Goal: Obtain resource: Obtain resource

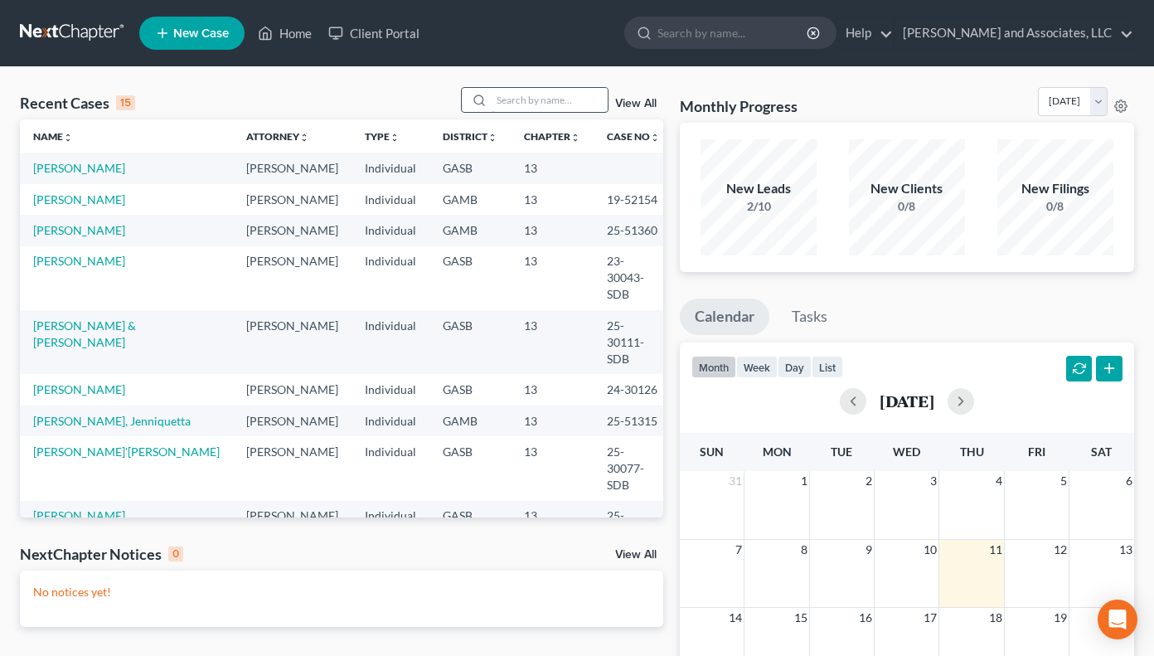
click at [538, 95] on input "search" at bounding box center [550, 100] width 116 height 24
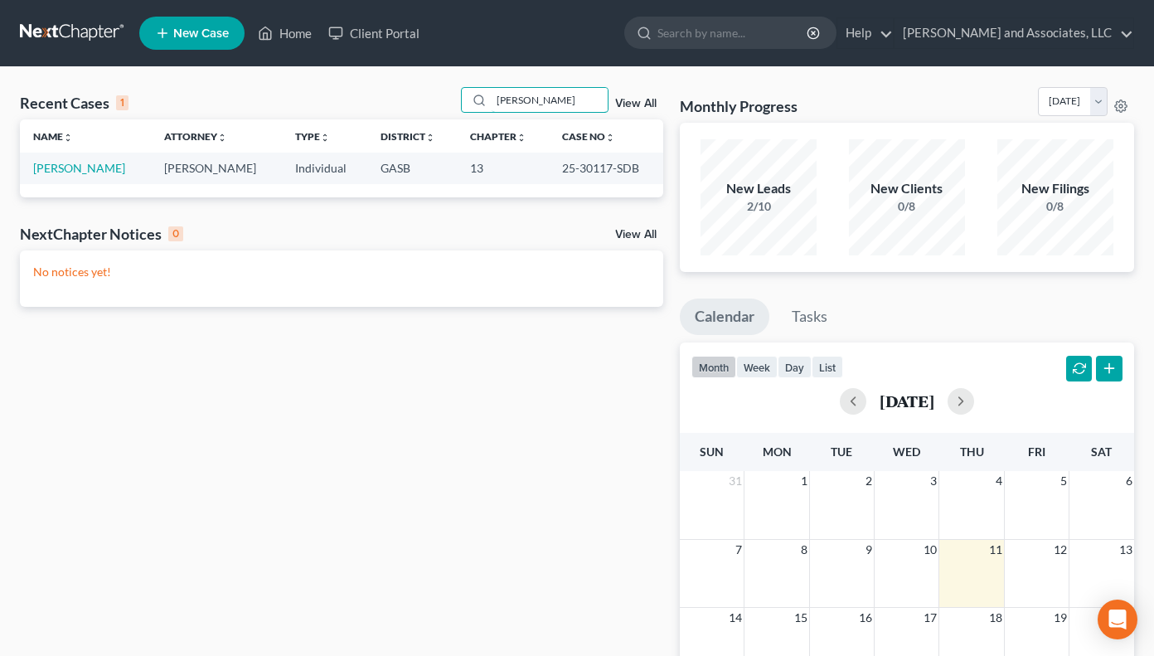
type input "[PERSON_NAME]"
click at [90, 166] on link "[PERSON_NAME]" at bounding box center [79, 168] width 92 height 14
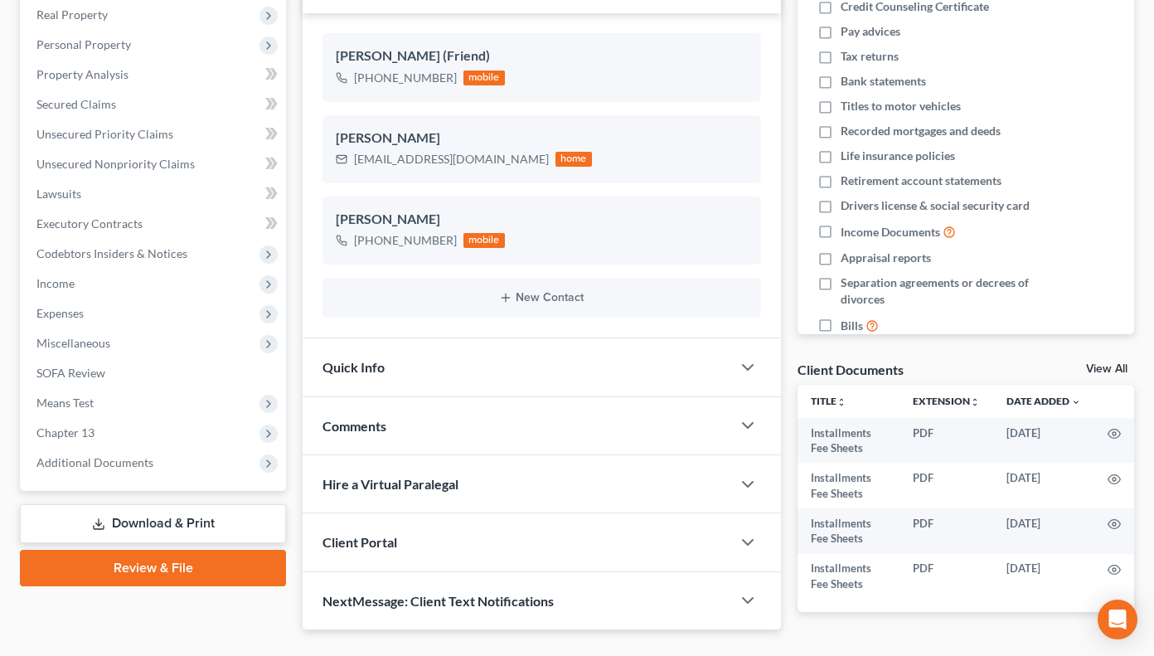
scroll to position [308, 0]
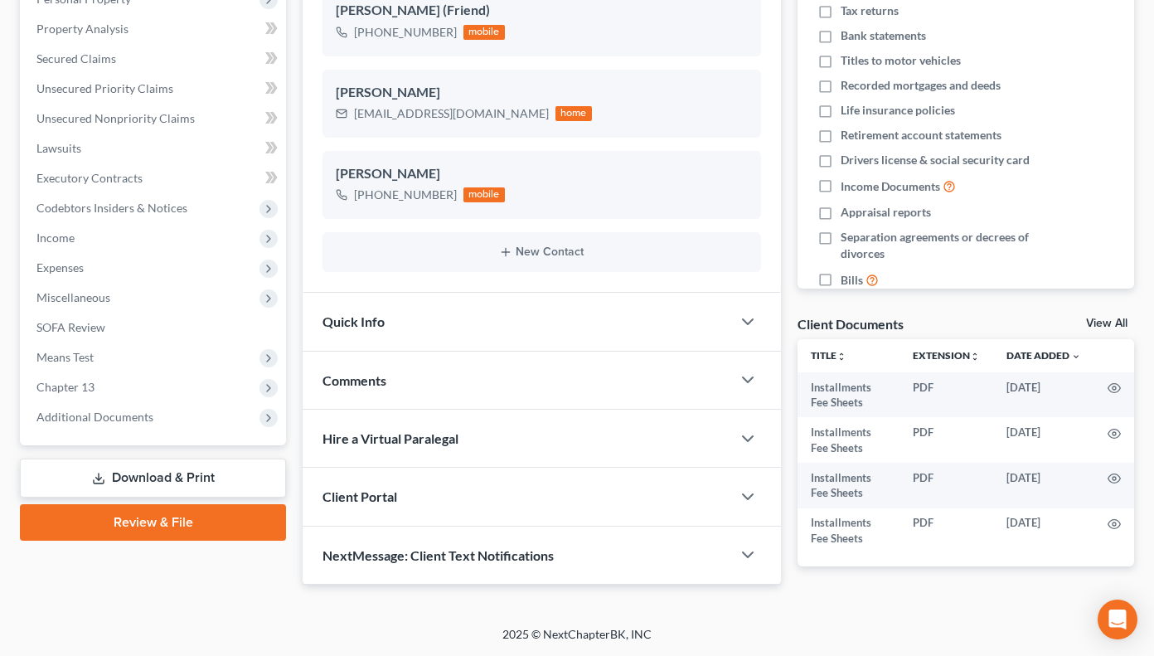
click at [145, 478] on link "Download & Print" at bounding box center [153, 477] width 266 height 39
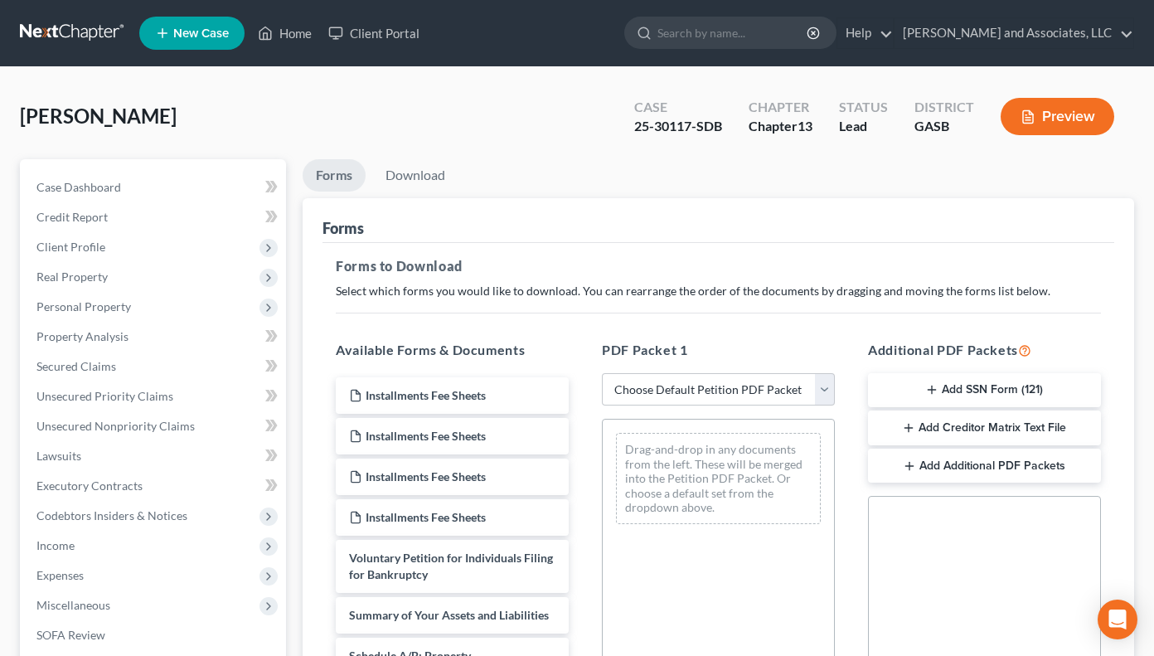
click at [325, 177] on link "Forms" at bounding box center [334, 175] width 63 height 32
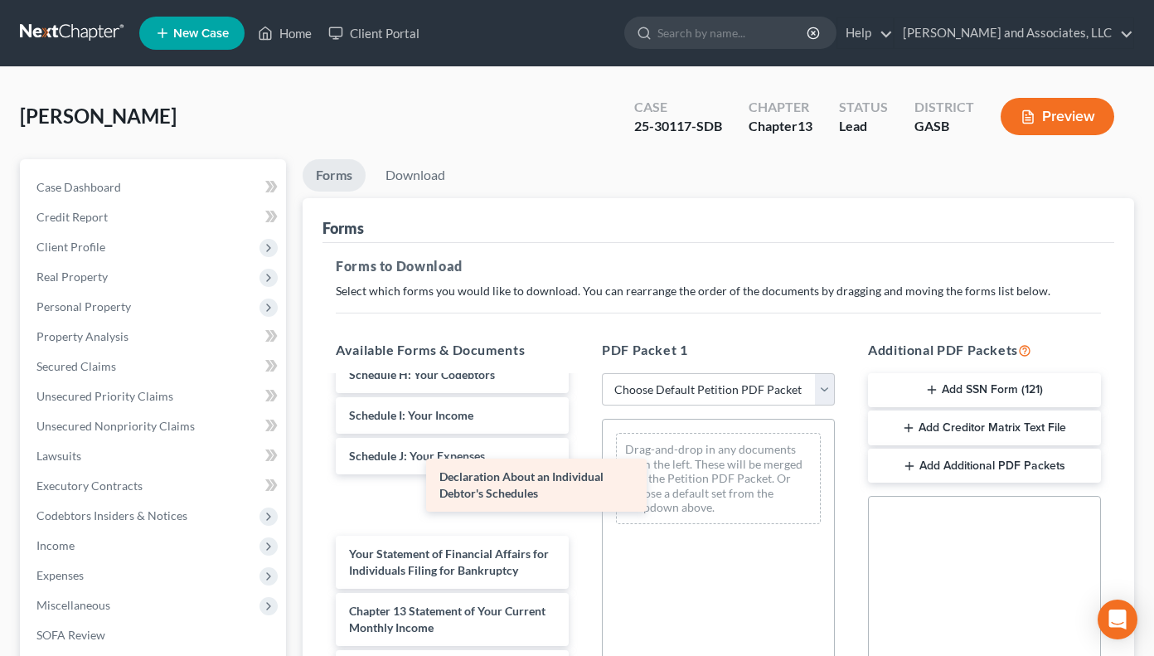
scroll to position [526, 0]
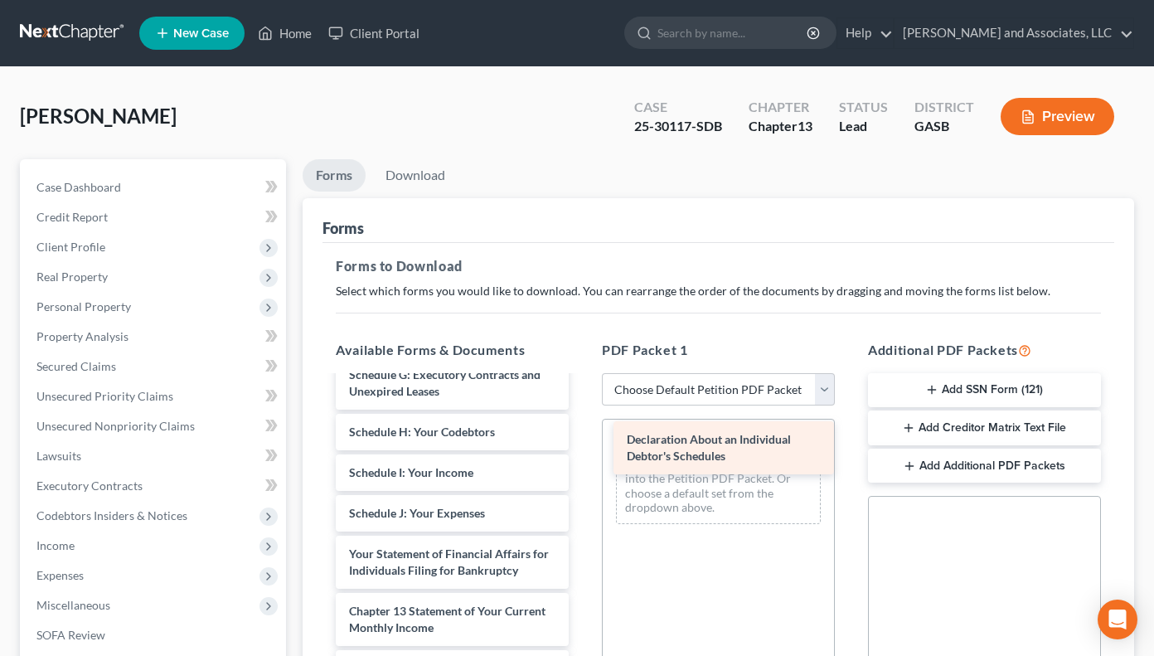
drag, startPoint x: 411, startPoint y: 491, endPoint x: 689, endPoint y: 440, distance: 282.3
click at [582, 440] on div "Declaration About an Individual Debtor's Schedules Installments Fee Sheets Inst…" at bounding box center [451, 354] width 259 height 941
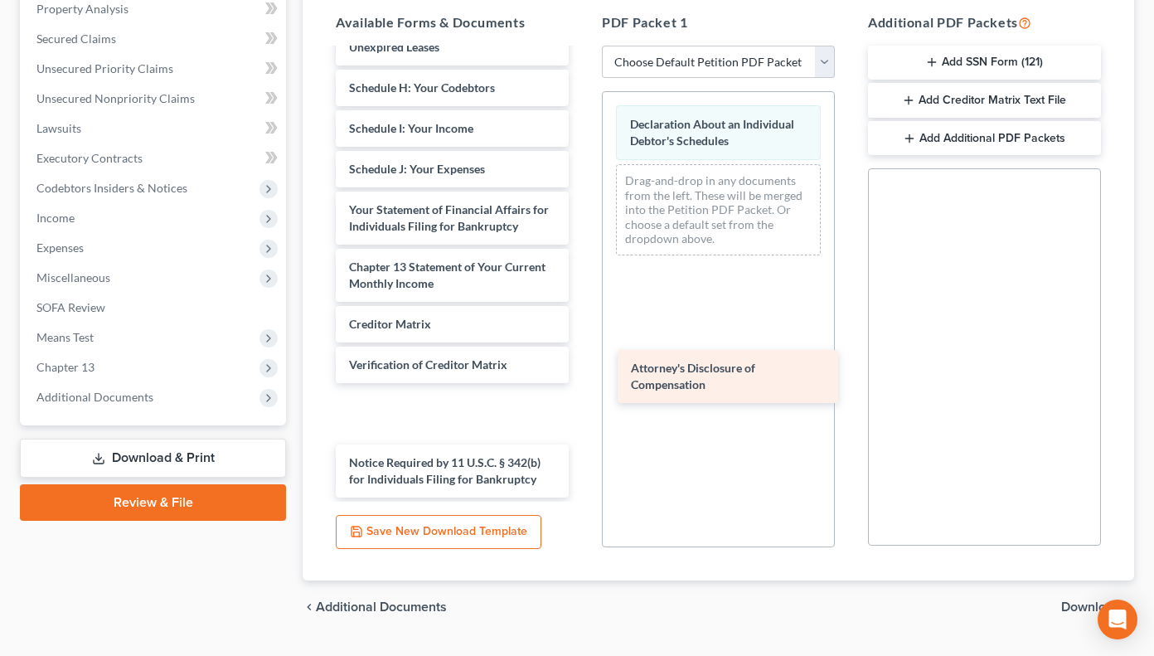
scroll to position [469, 0]
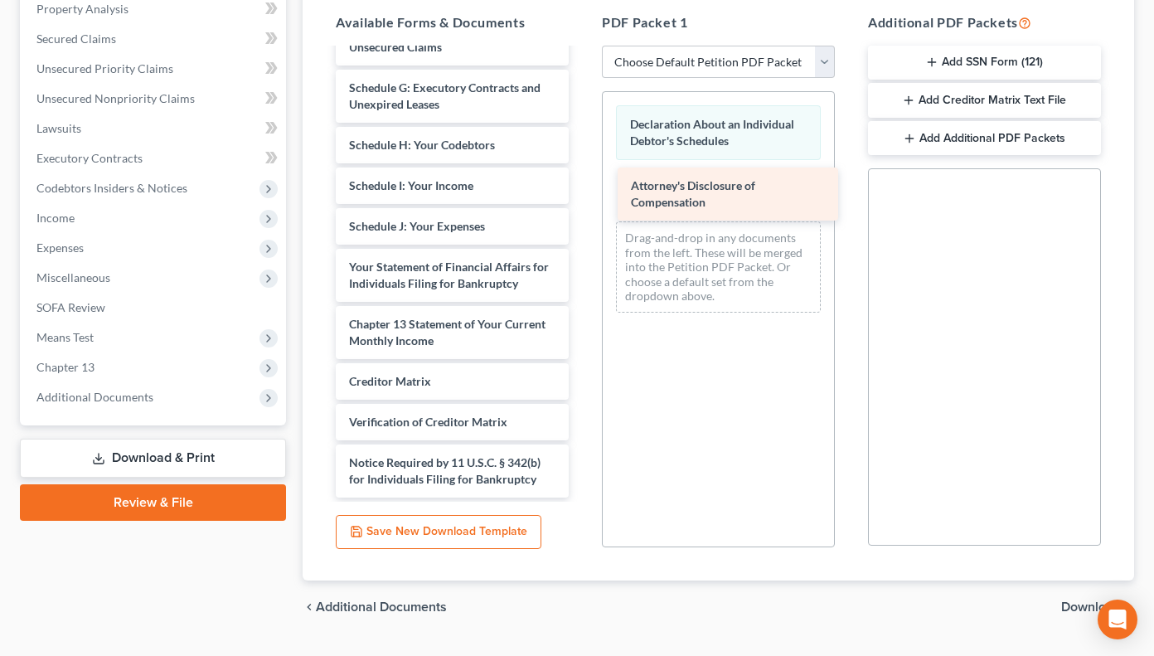
drag, startPoint x: 389, startPoint y: 472, endPoint x: 671, endPoint y: 195, distance: 395.1
click at [582, 195] on div "Attorney's Disclosure of Compensation Installments Fee Sheets Installments Fee …" at bounding box center [451, 47] width 259 height 900
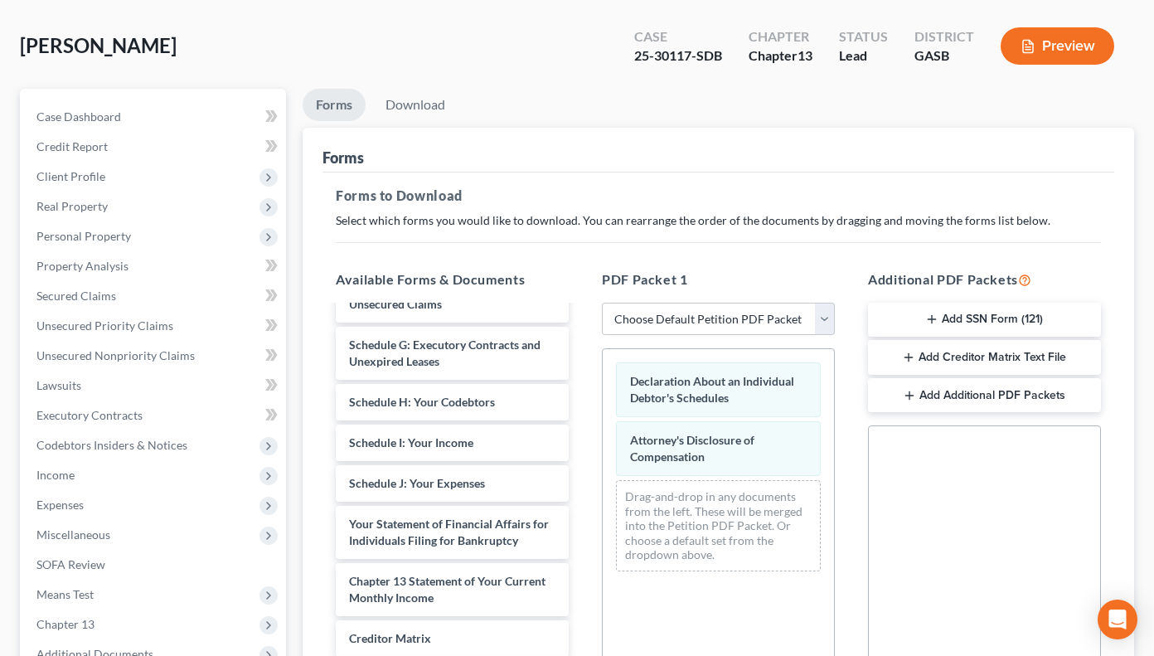
scroll to position [70, 0]
click at [428, 96] on link "Download" at bounding box center [415, 106] width 86 height 32
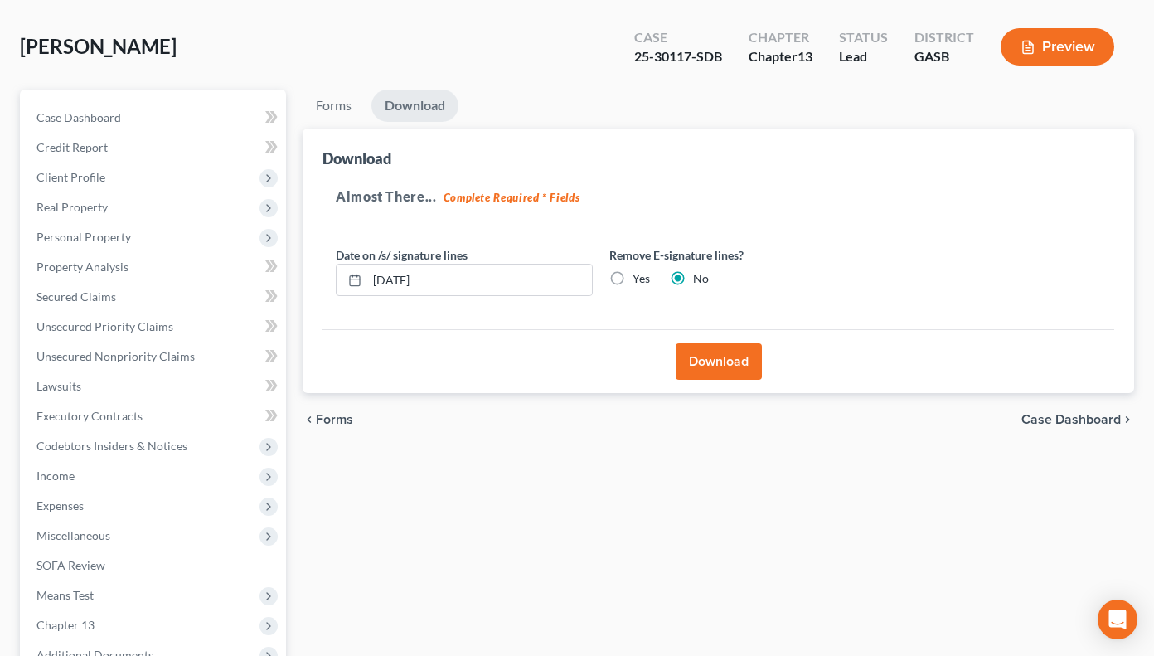
click at [704, 368] on button "Download" at bounding box center [719, 361] width 86 height 36
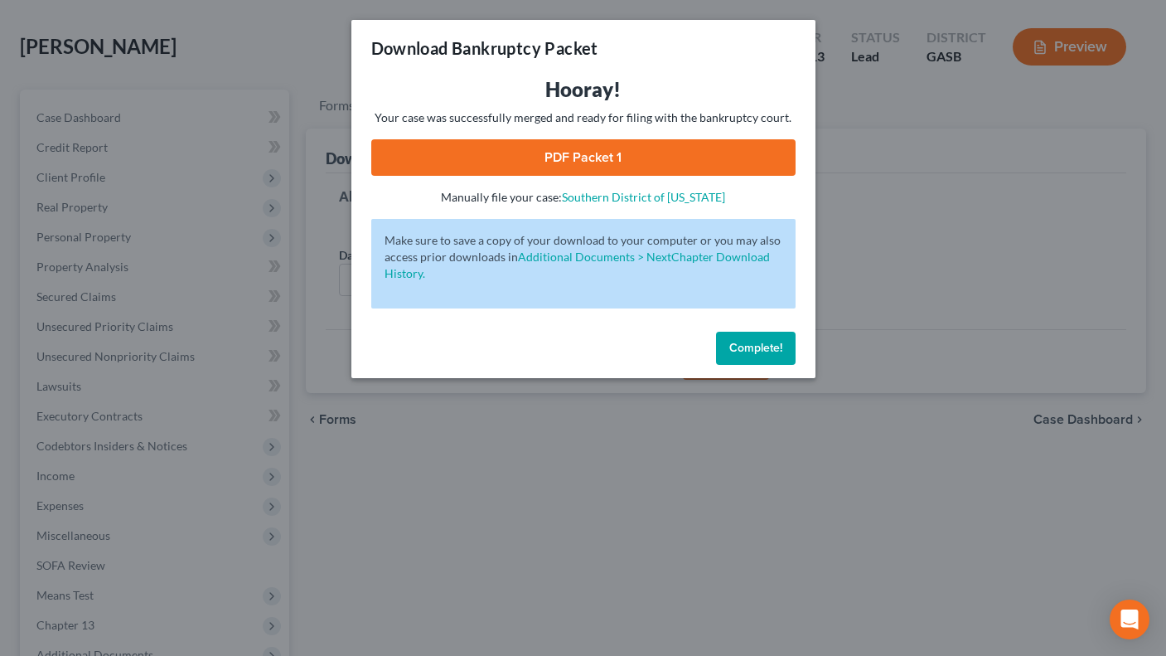
click at [738, 359] on button "Complete!" at bounding box center [756, 348] width 80 height 33
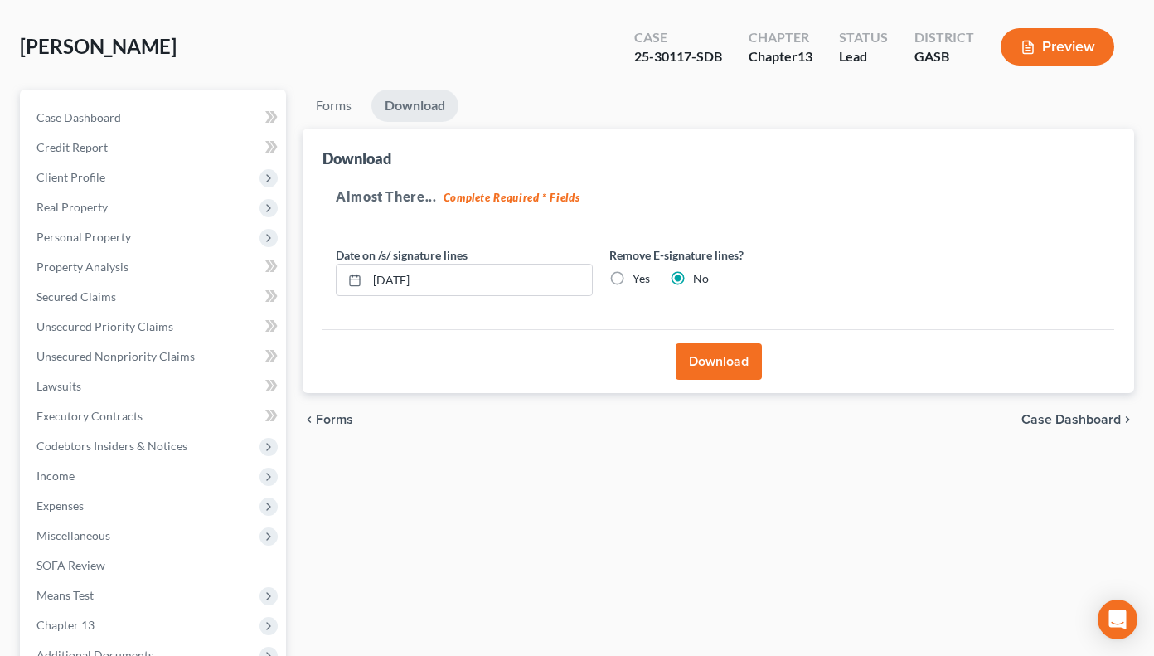
click at [734, 360] on button "Download" at bounding box center [719, 361] width 86 height 36
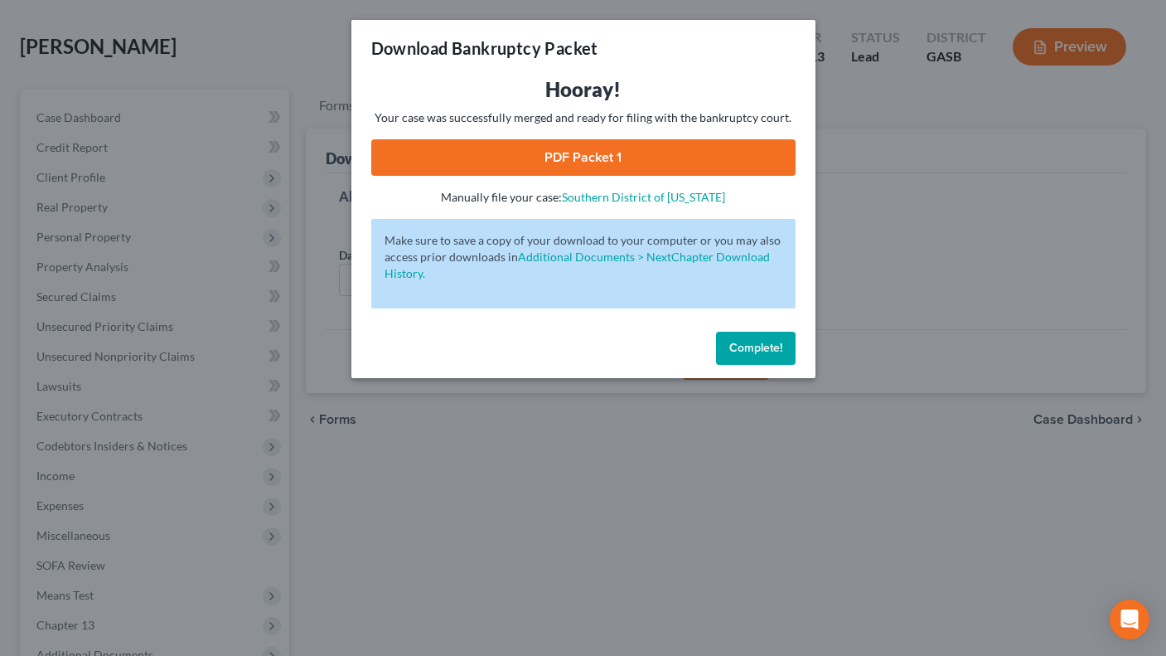
click at [754, 349] on span "Complete!" at bounding box center [756, 348] width 53 height 14
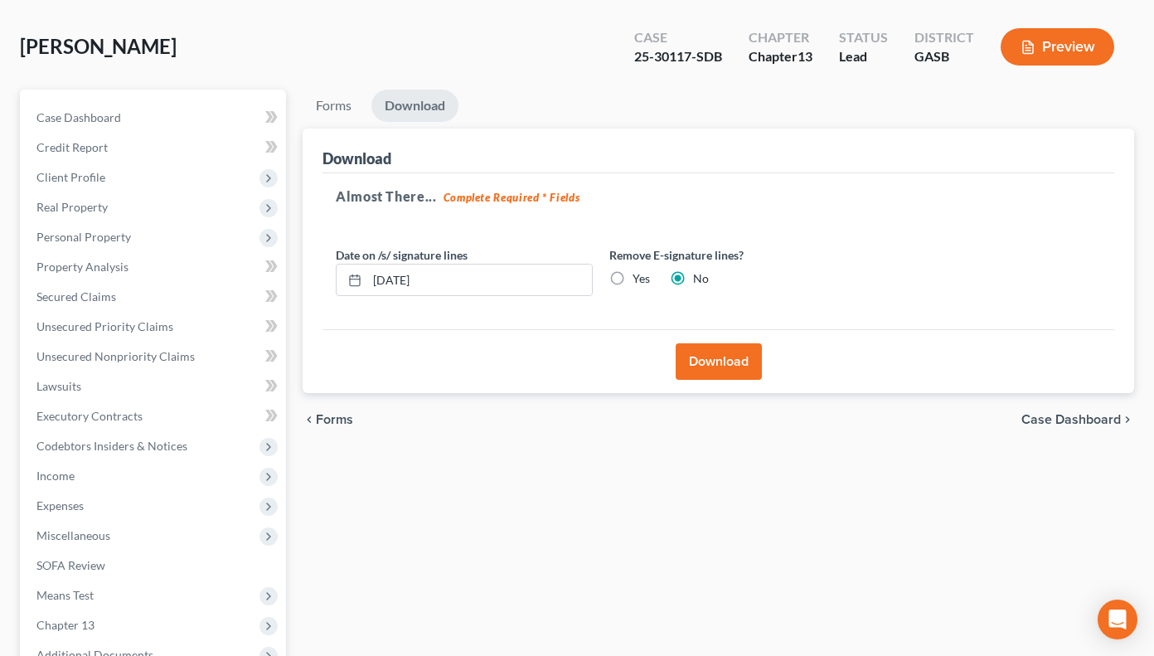
click at [710, 358] on button "Download" at bounding box center [719, 361] width 86 height 36
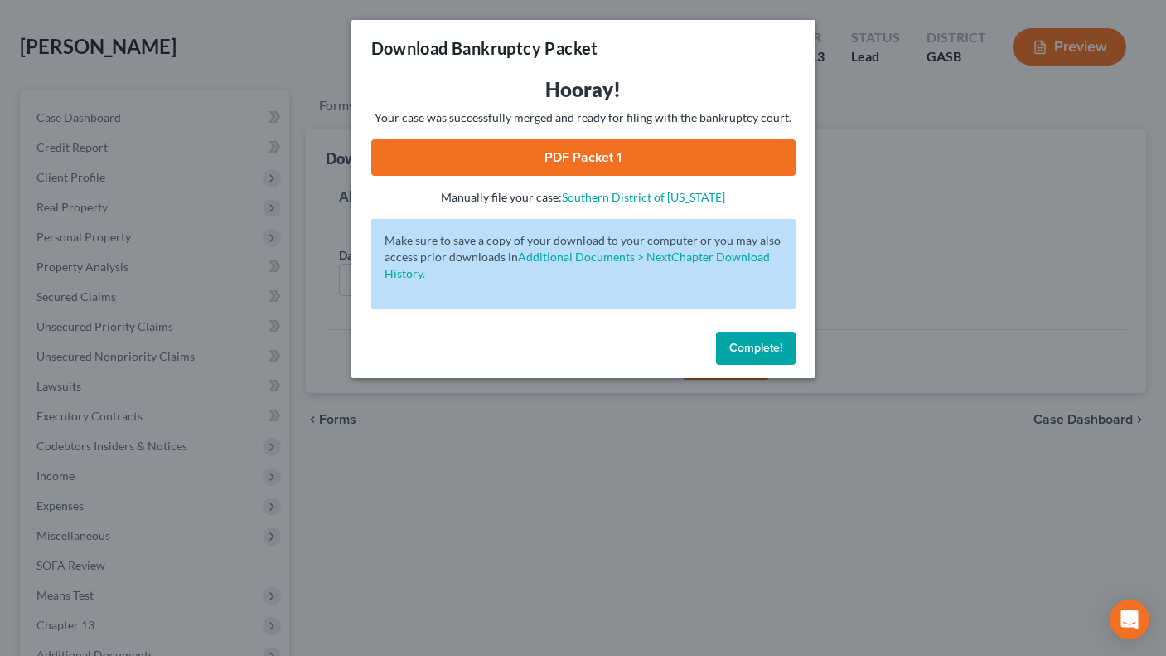
click at [694, 153] on link "PDF Packet 1" at bounding box center [583, 157] width 424 height 36
click at [754, 353] on span "Complete!" at bounding box center [756, 348] width 53 height 14
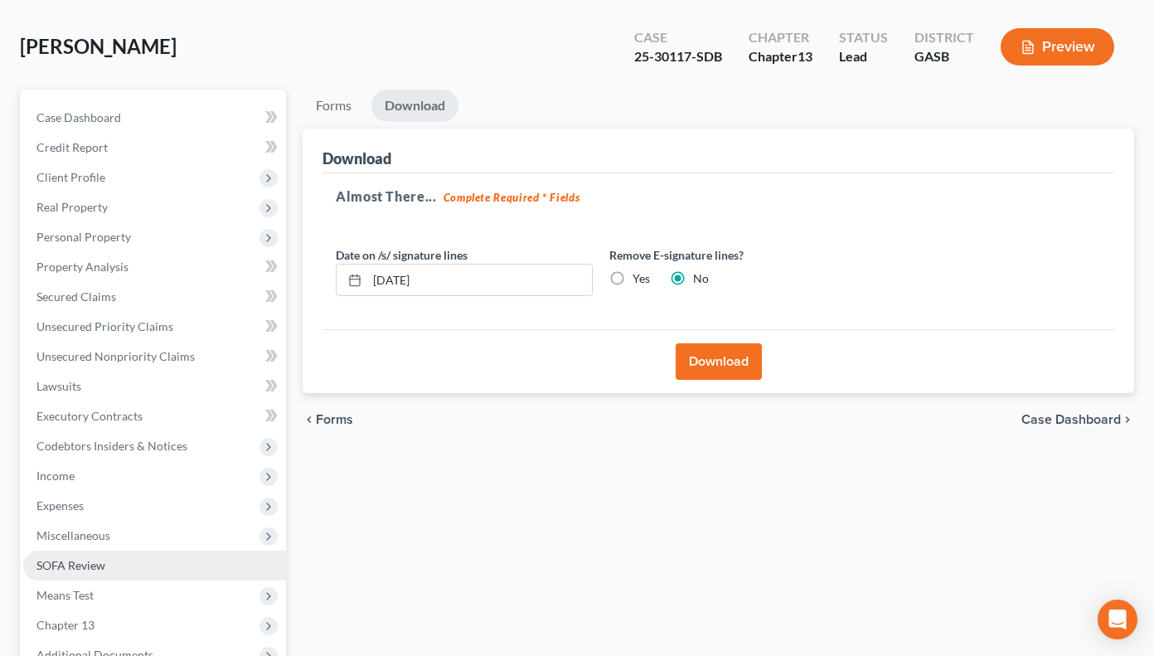
click at [104, 569] on span "SOFA Review" at bounding box center [70, 565] width 69 height 14
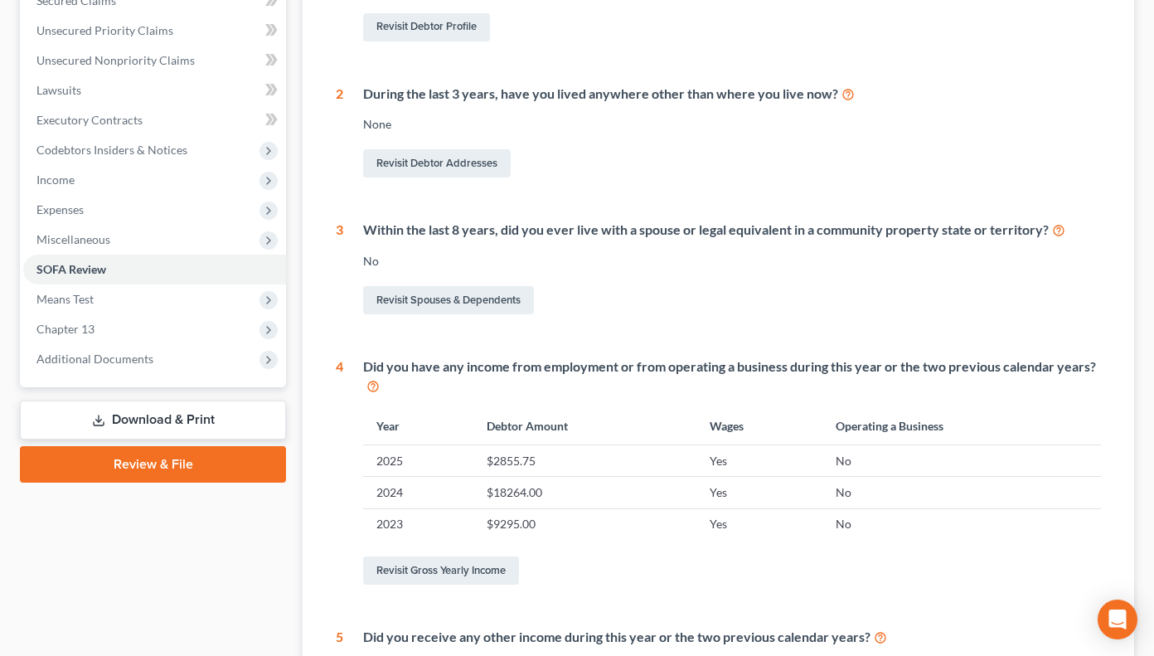
scroll to position [399, 0]
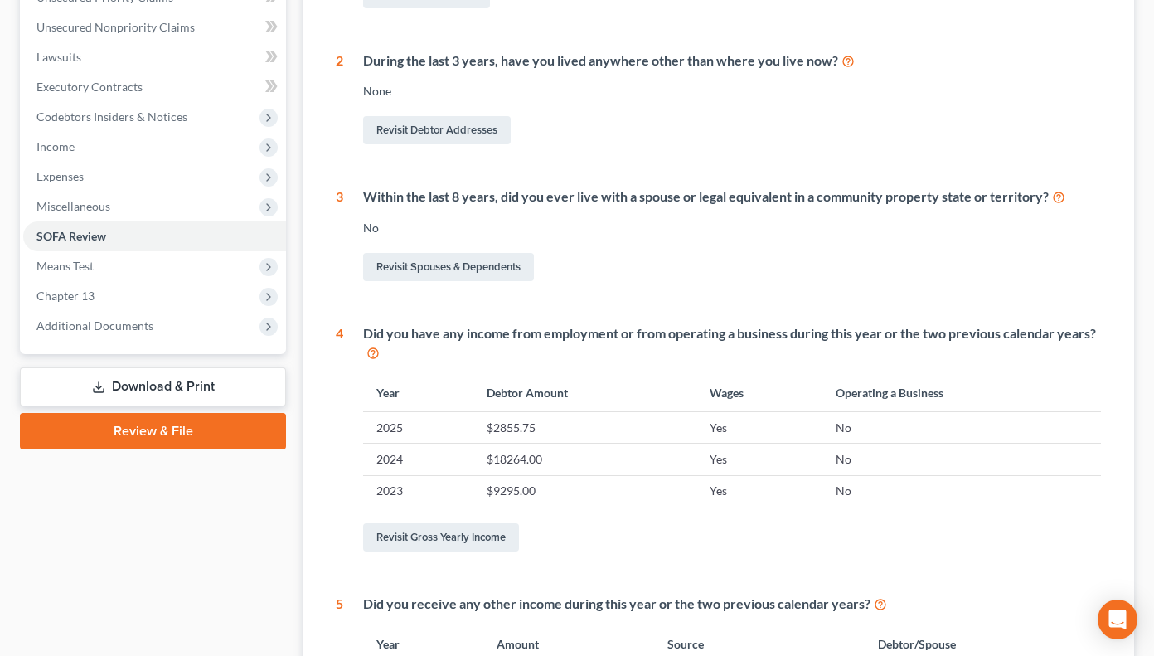
click at [135, 389] on link "Download & Print" at bounding box center [153, 386] width 266 height 39
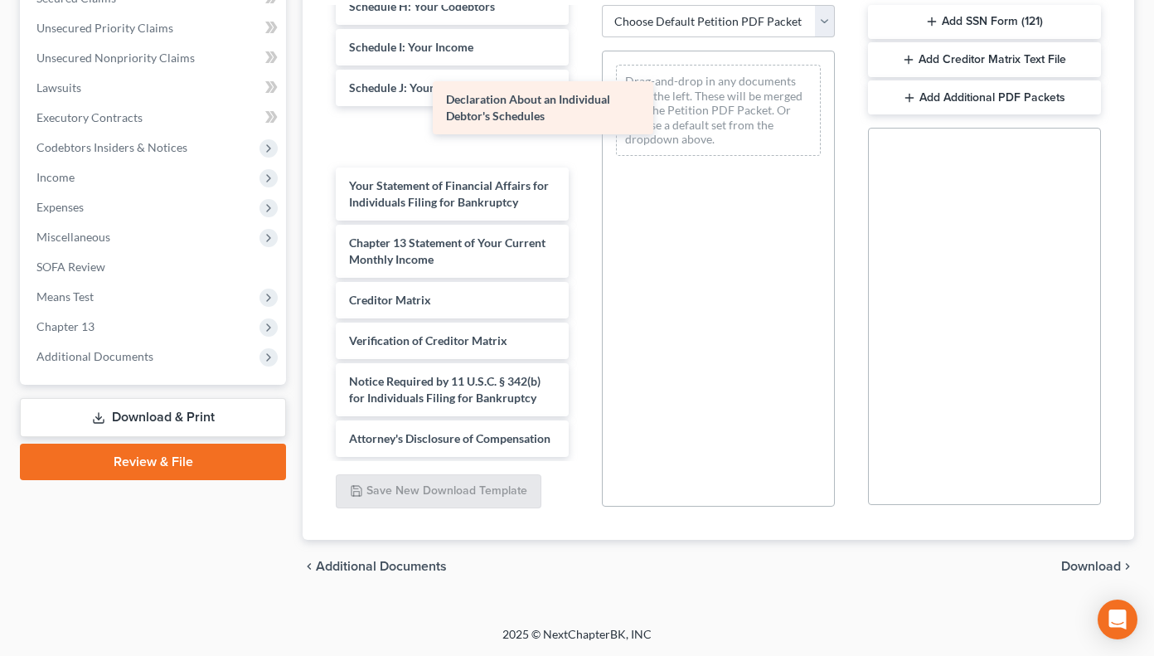
scroll to position [526, 0]
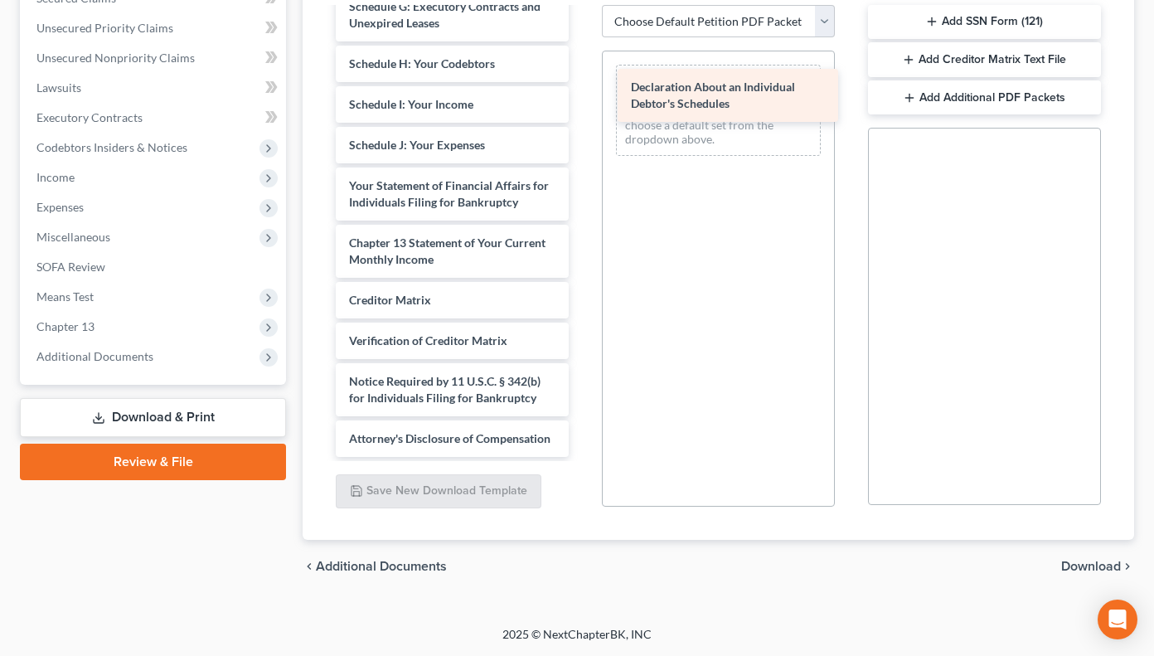
drag, startPoint x: 475, startPoint y: 114, endPoint x: 757, endPoint y: 90, distance: 283.0
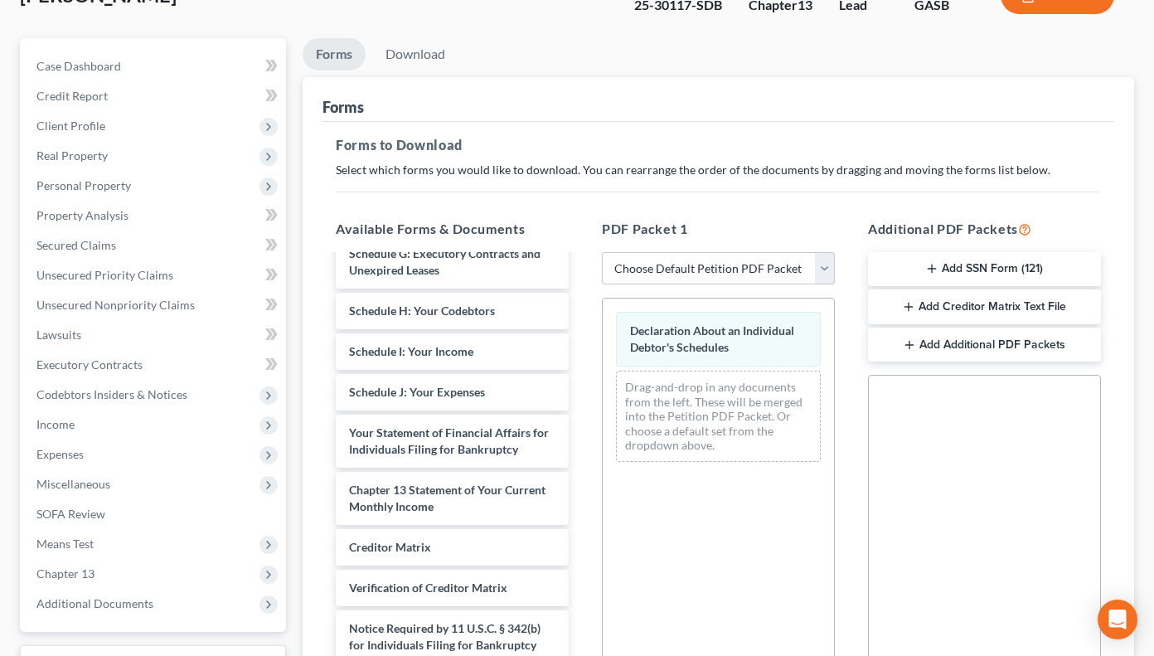
scroll to position [119, 0]
drag, startPoint x: 398, startPoint y: 48, endPoint x: 461, endPoint y: 56, distance: 63.4
click at [400, 49] on link "Download" at bounding box center [415, 56] width 86 height 32
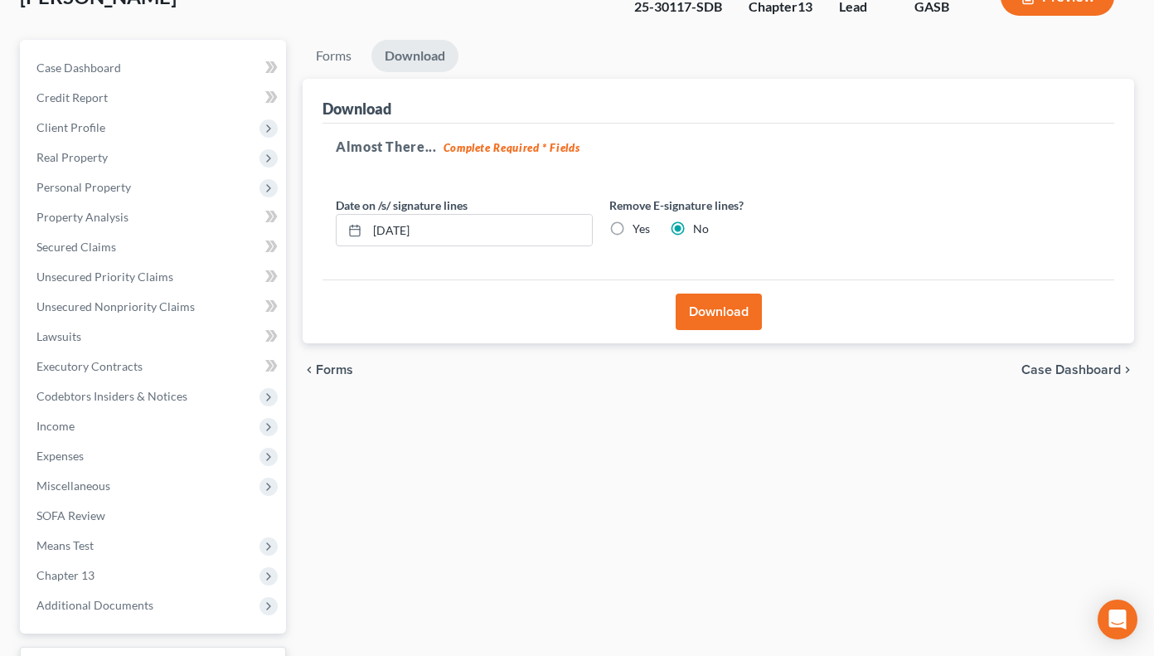
click at [703, 303] on button "Download" at bounding box center [719, 311] width 86 height 36
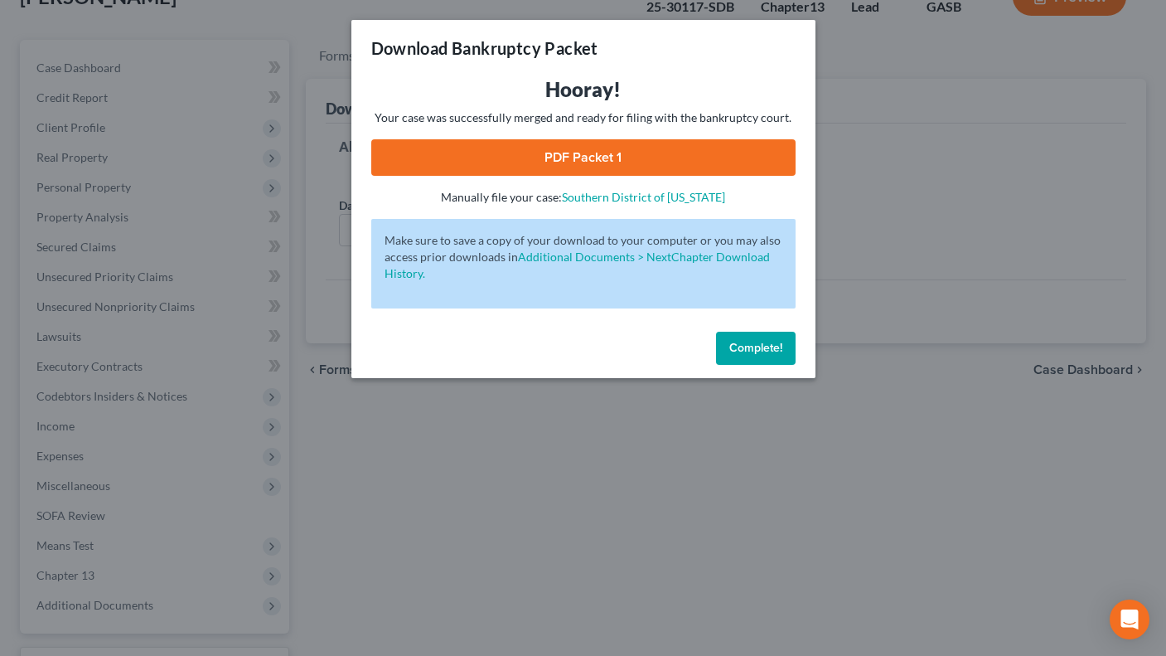
click at [742, 343] on span "Complete!" at bounding box center [756, 348] width 53 height 14
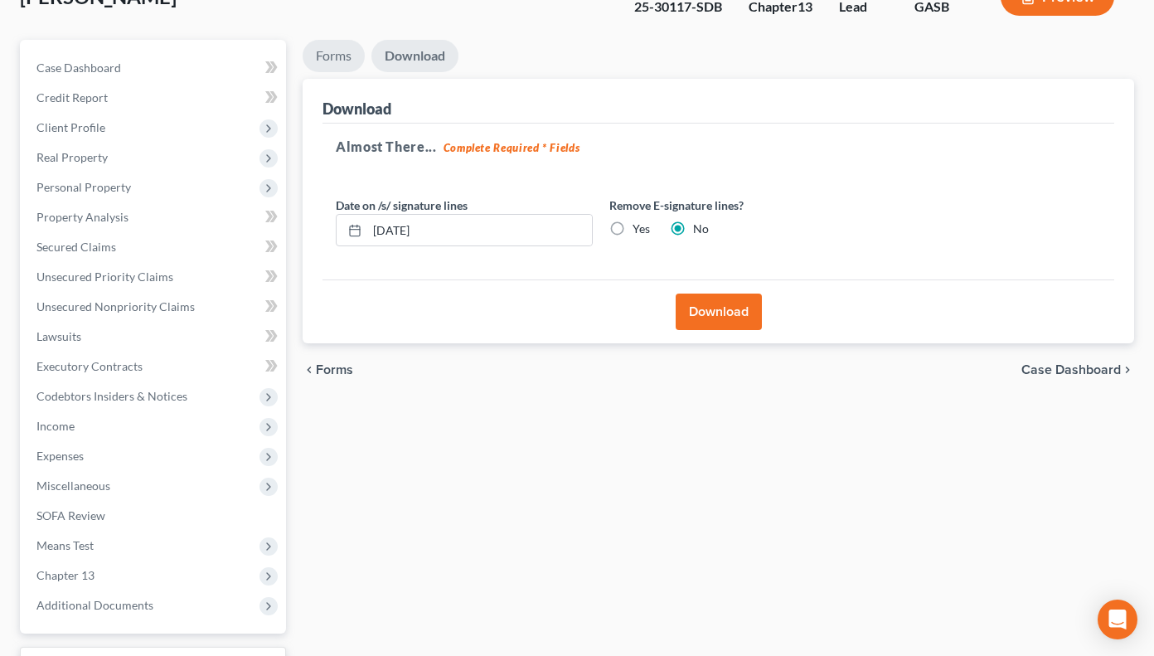
click at [322, 50] on link "Forms" at bounding box center [334, 56] width 62 height 32
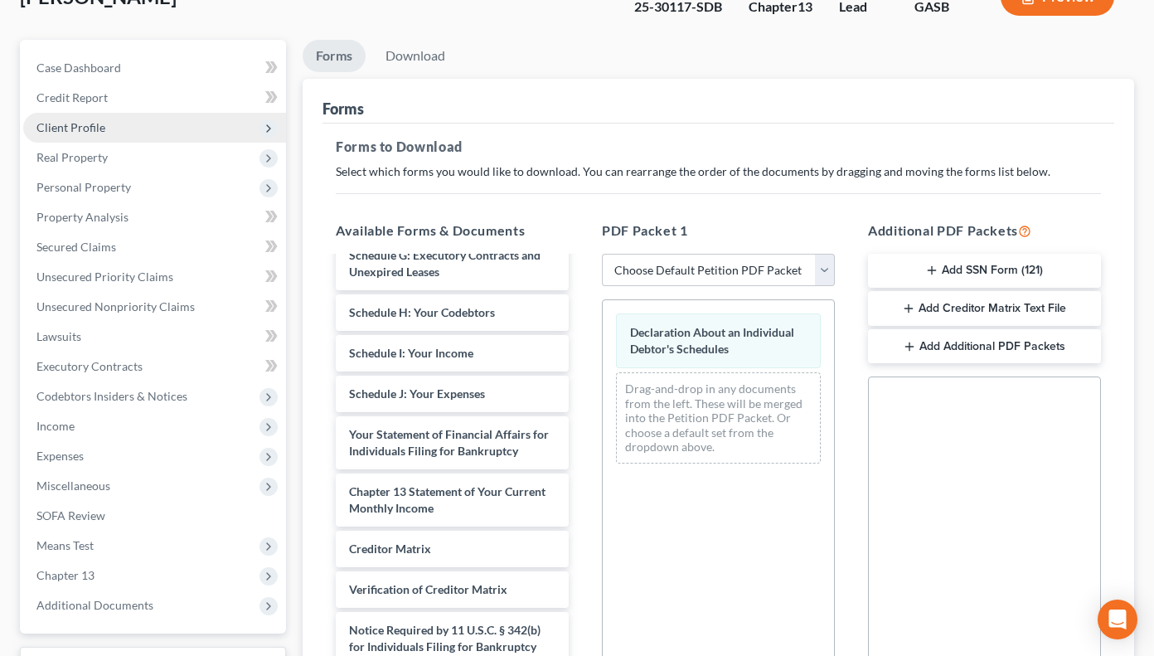
click at [51, 115] on span "Client Profile" at bounding box center [154, 128] width 263 height 30
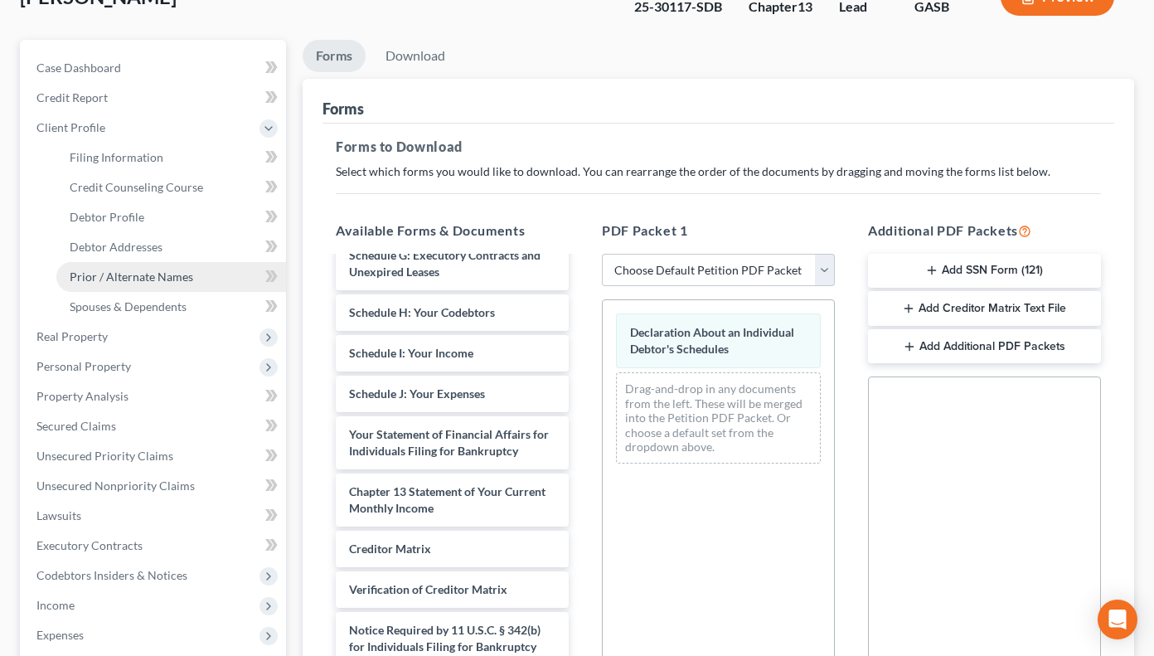
click at [102, 281] on span "Prior / Alternate Names" at bounding box center [132, 276] width 124 height 14
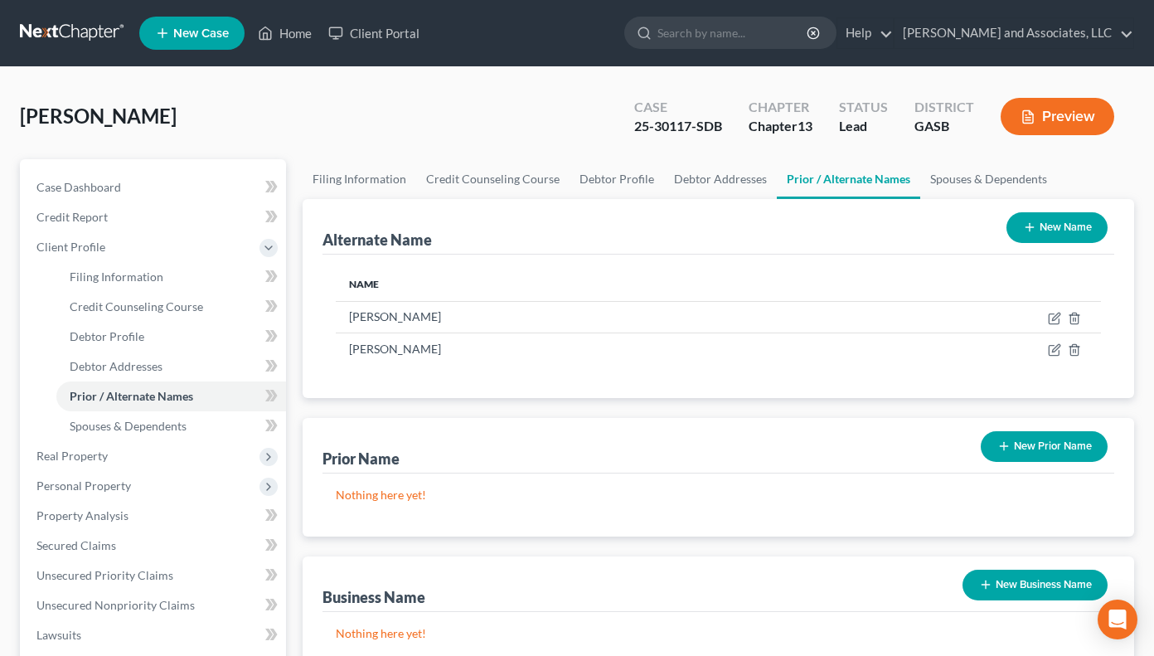
click at [216, 109] on div "[PERSON_NAME] Upgraded Case 25-30117-SDB Chapter Chapter 13 Status Lead Distric…" at bounding box center [577, 123] width 1114 height 72
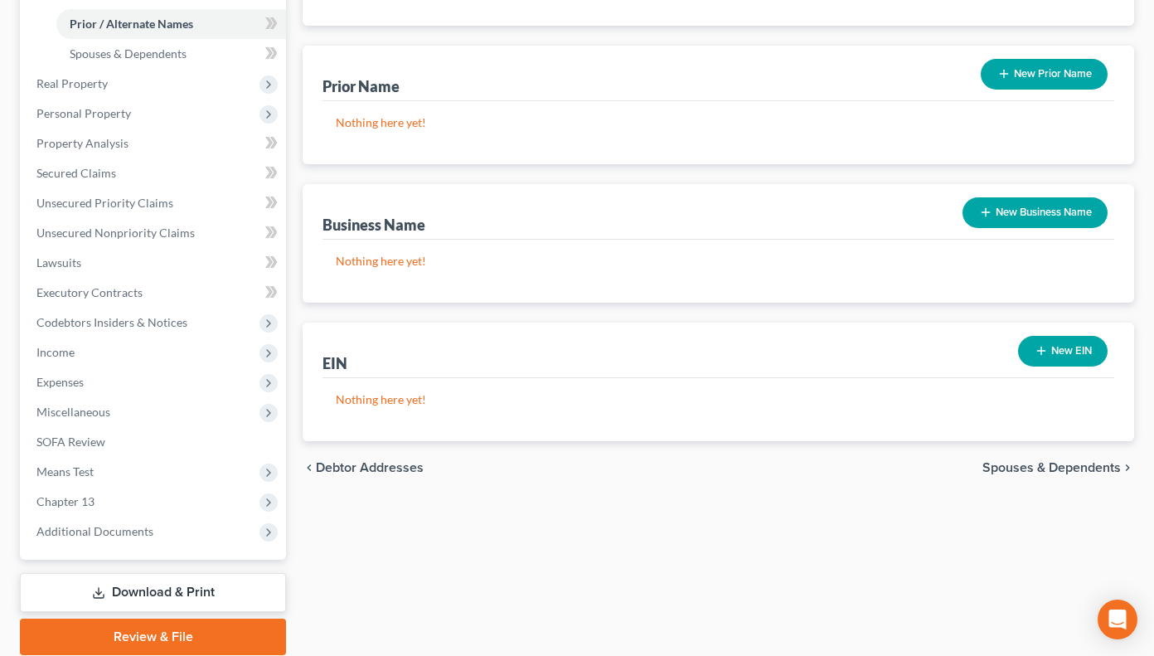
scroll to position [434, 0]
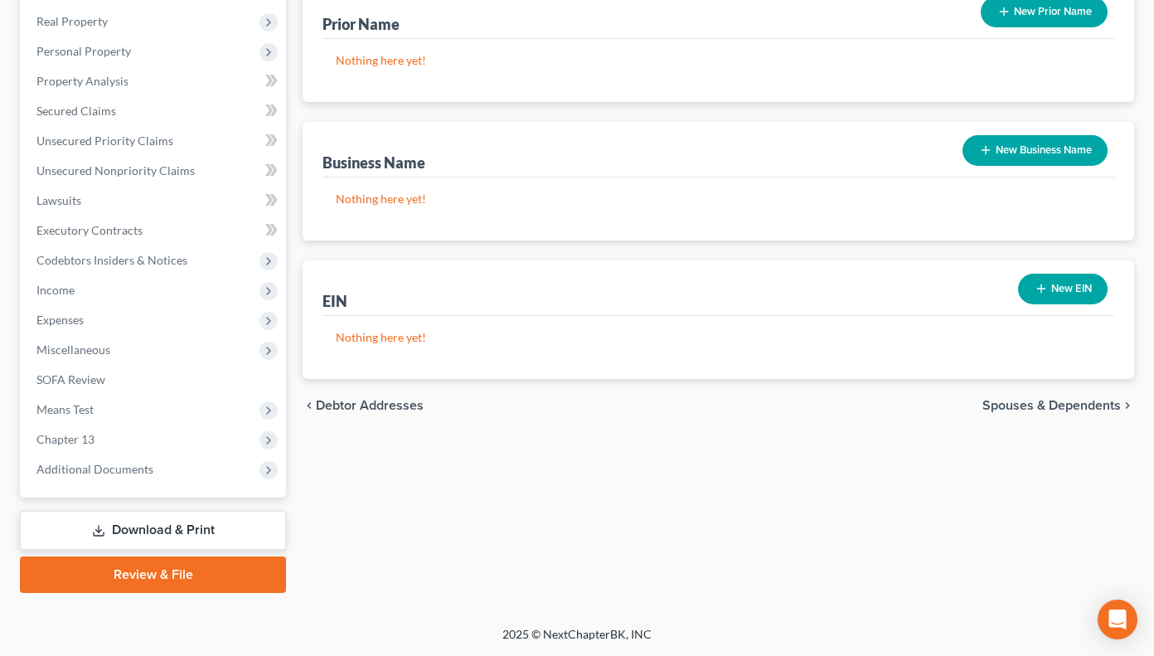
click at [151, 528] on link "Download & Print" at bounding box center [153, 530] width 266 height 39
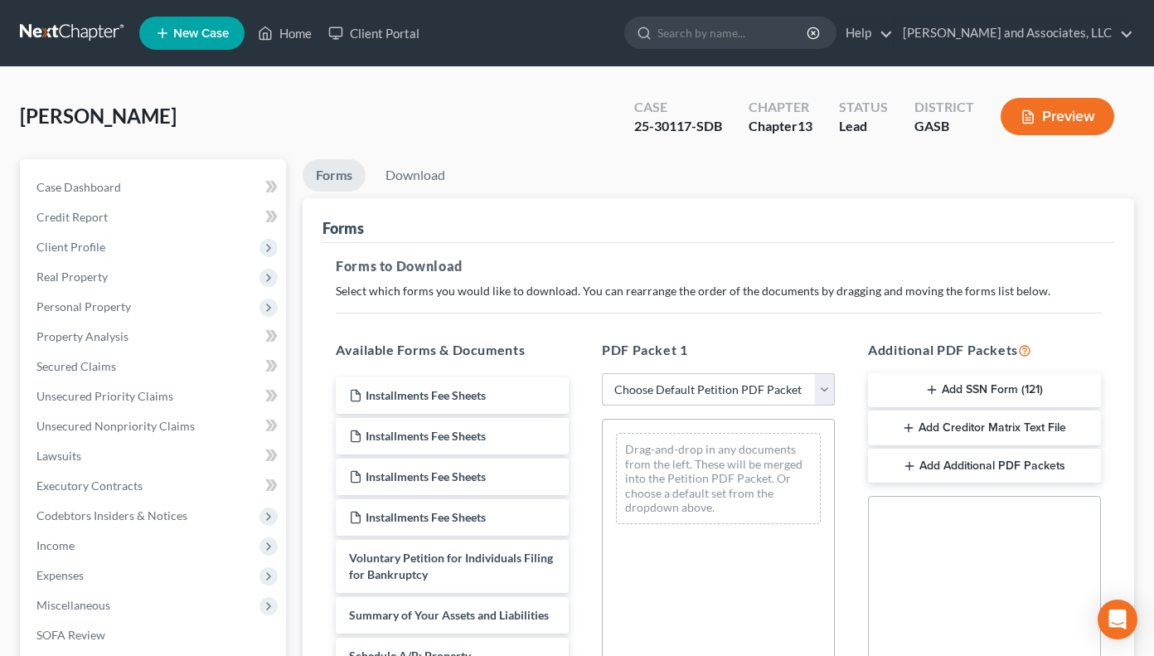
click at [822, 388] on select "Choose Default Petition PDF Packet Complete Bankruptcy Petition (all forms and …" at bounding box center [718, 389] width 233 height 33
select select "2"
click at [602, 373] on select "Choose Default Petition PDF Packet Complete Bankruptcy Petition (all forms and …" at bounding box center [718, 389] width 233 height 33
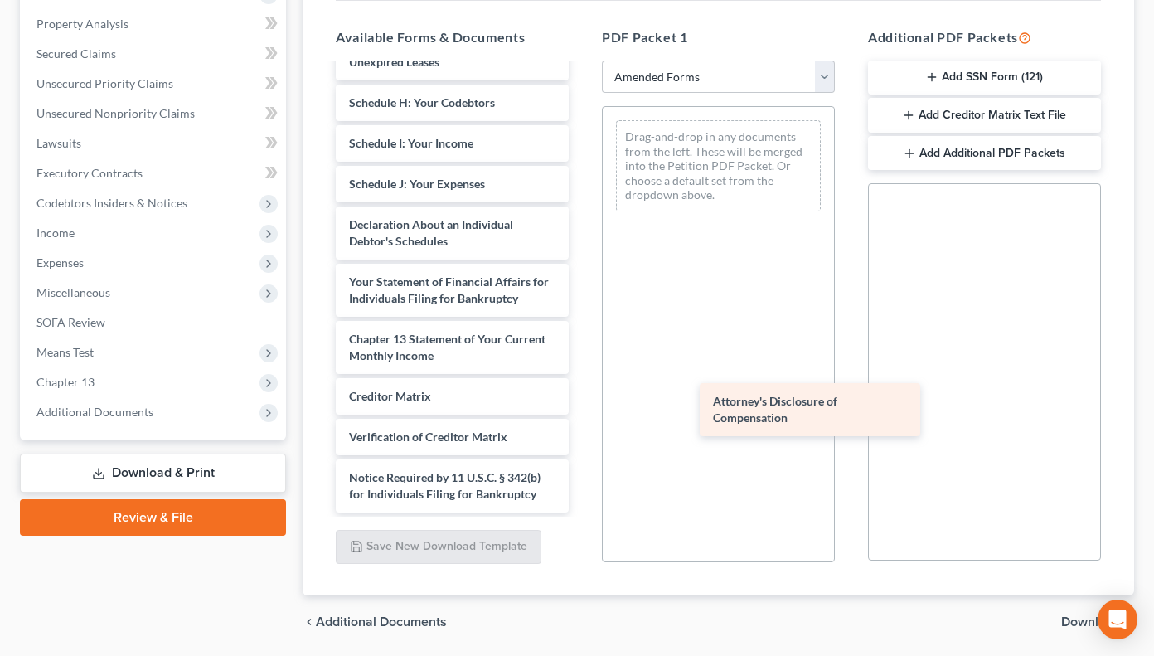
scroll to position [364, 0]
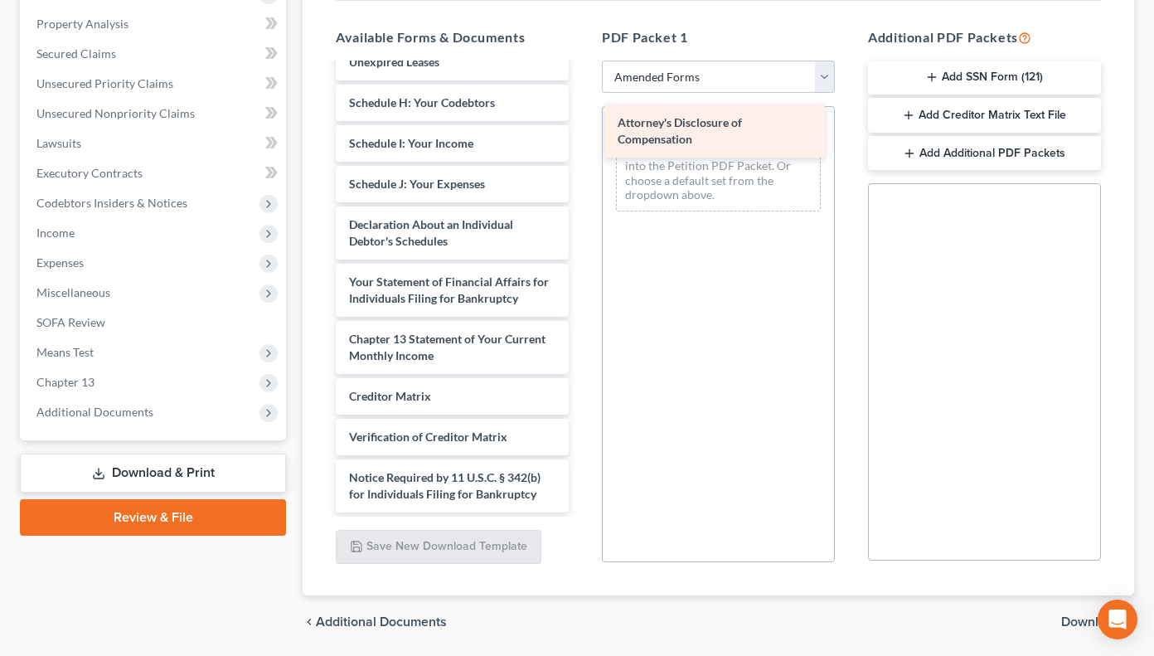
drag, startPoint x: 376, startPoint y: 475, endPoint x: 645, endPoint y: 120, distance: 445.0
click at [582, 120] on div "Attorney's Disclosure of Compensation Voluntary Petition for Individuals Filing…" at bounding box center [451, 114] width 259 height 795
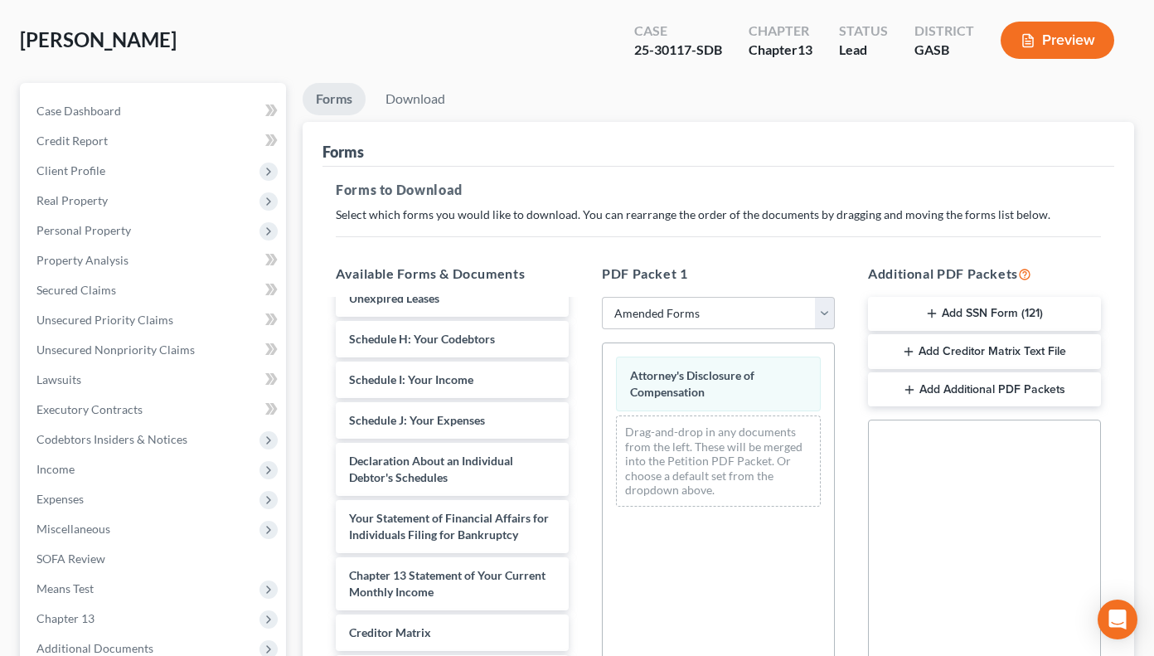
scroll to position [77, 0]
click at [420, 100] on link "Download" at bounding box center [415, 98] width 86 height 32
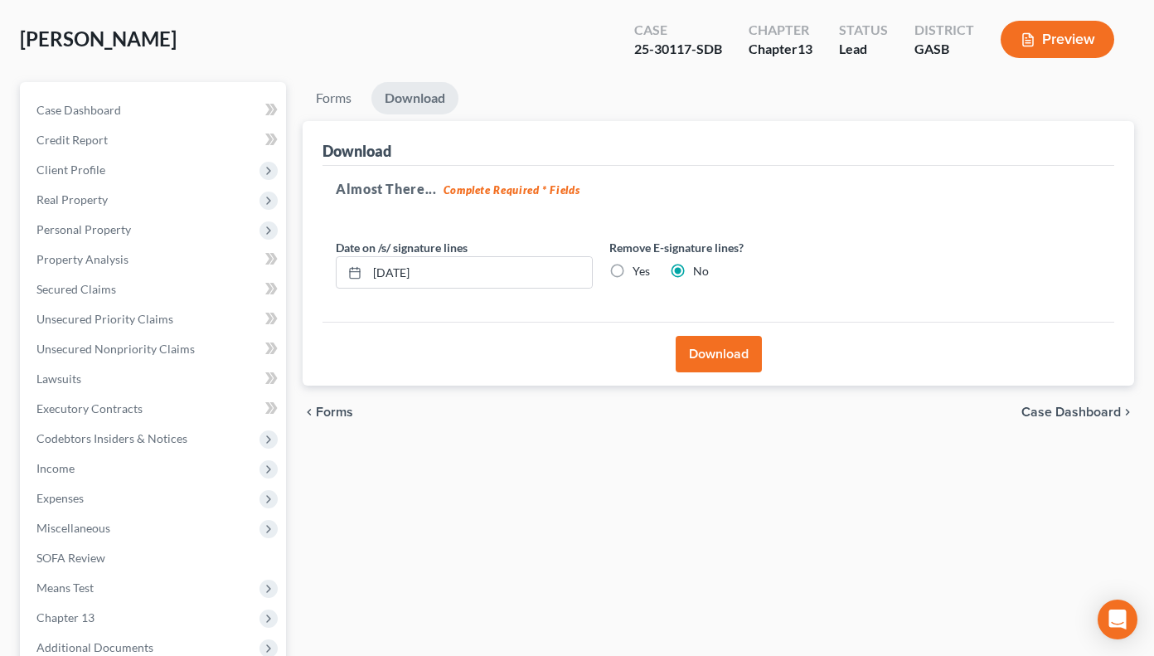
click at [695, 351] on button "Download" at bounding box center [719, 354] width 86 height 36
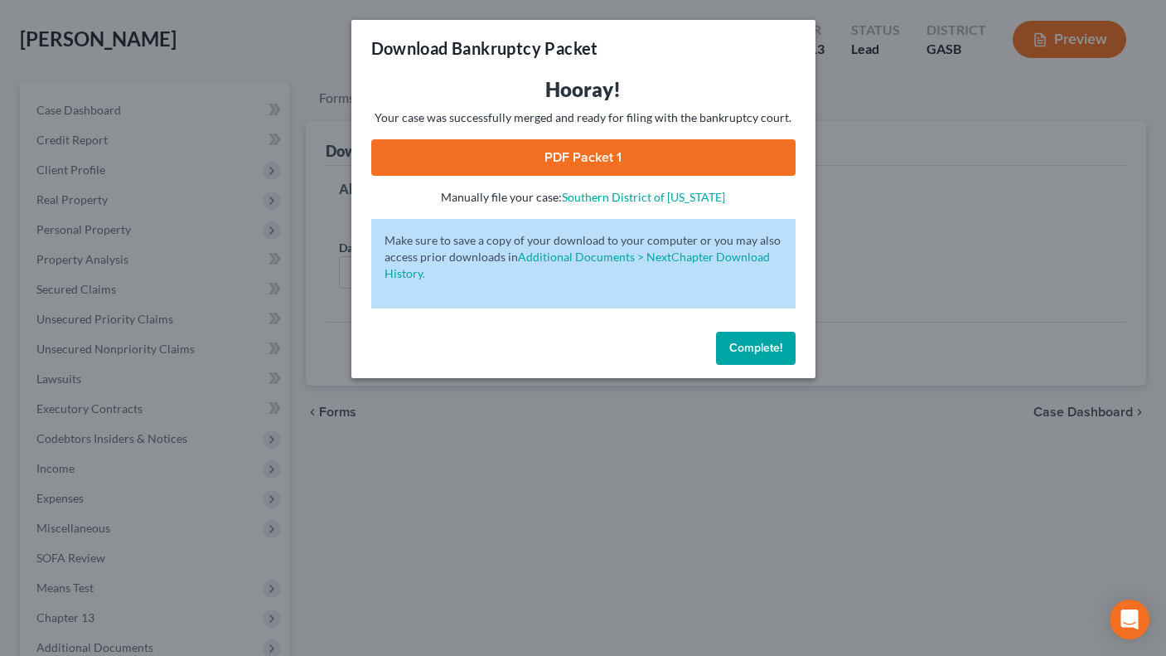
click at [637, 155] on link "PDF Packet 1" at bounding box center [583, 157] width 424 height 36
click at [763, 337] on button "Complete!" at bounding box center [756, 348] width 80 height 33
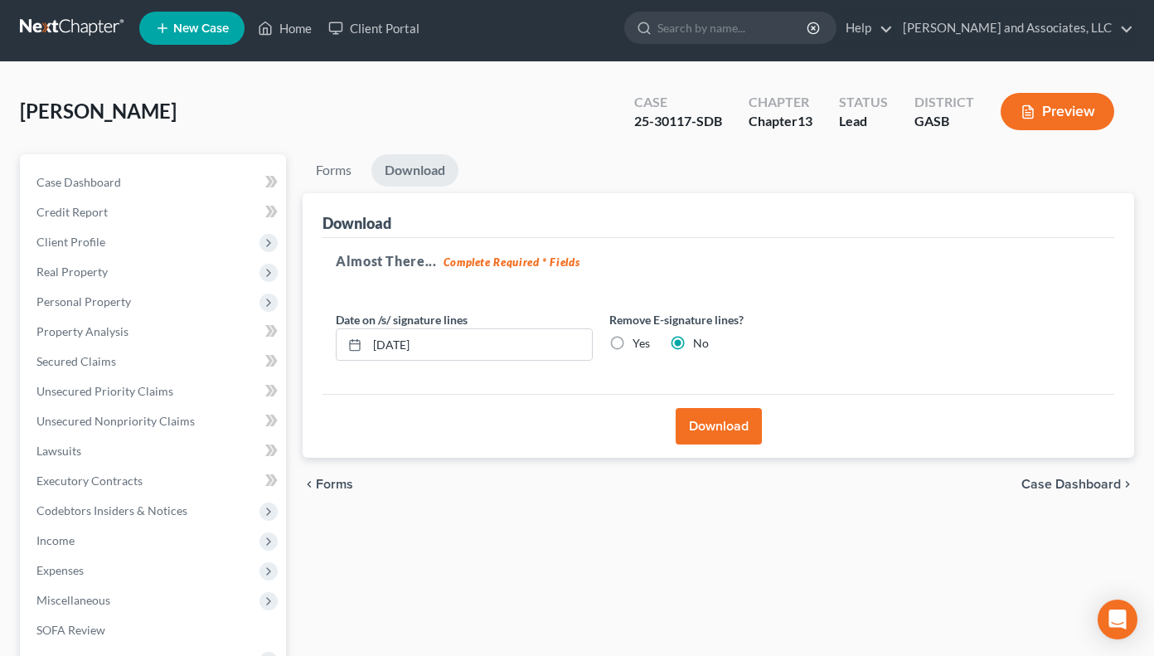
scroll to position [0, 0]
